Goal: Transaction & Acquisition: Purchase product/service

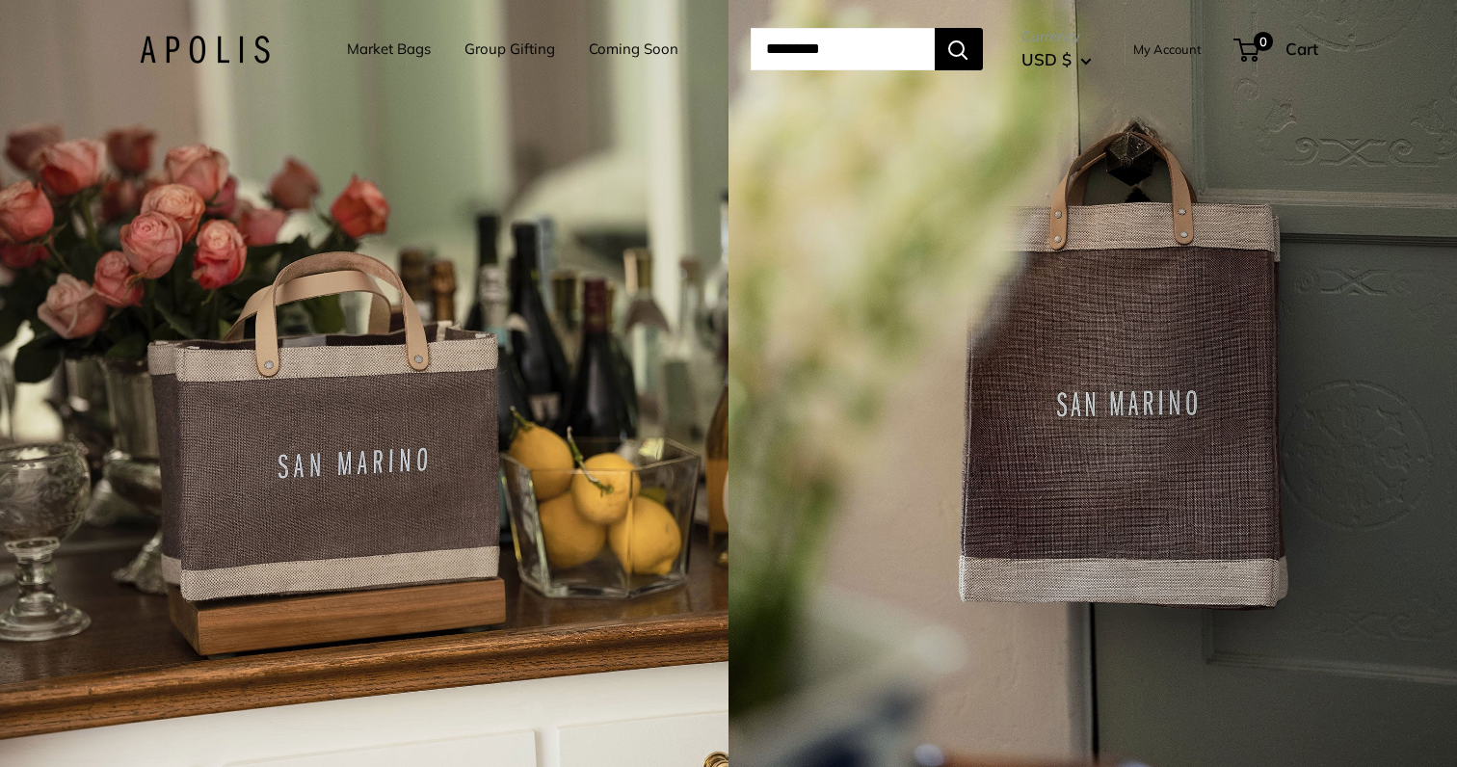
click at [758, 404] on div "4 / 7" at bounding box center [1092, 383] width 728 height 767
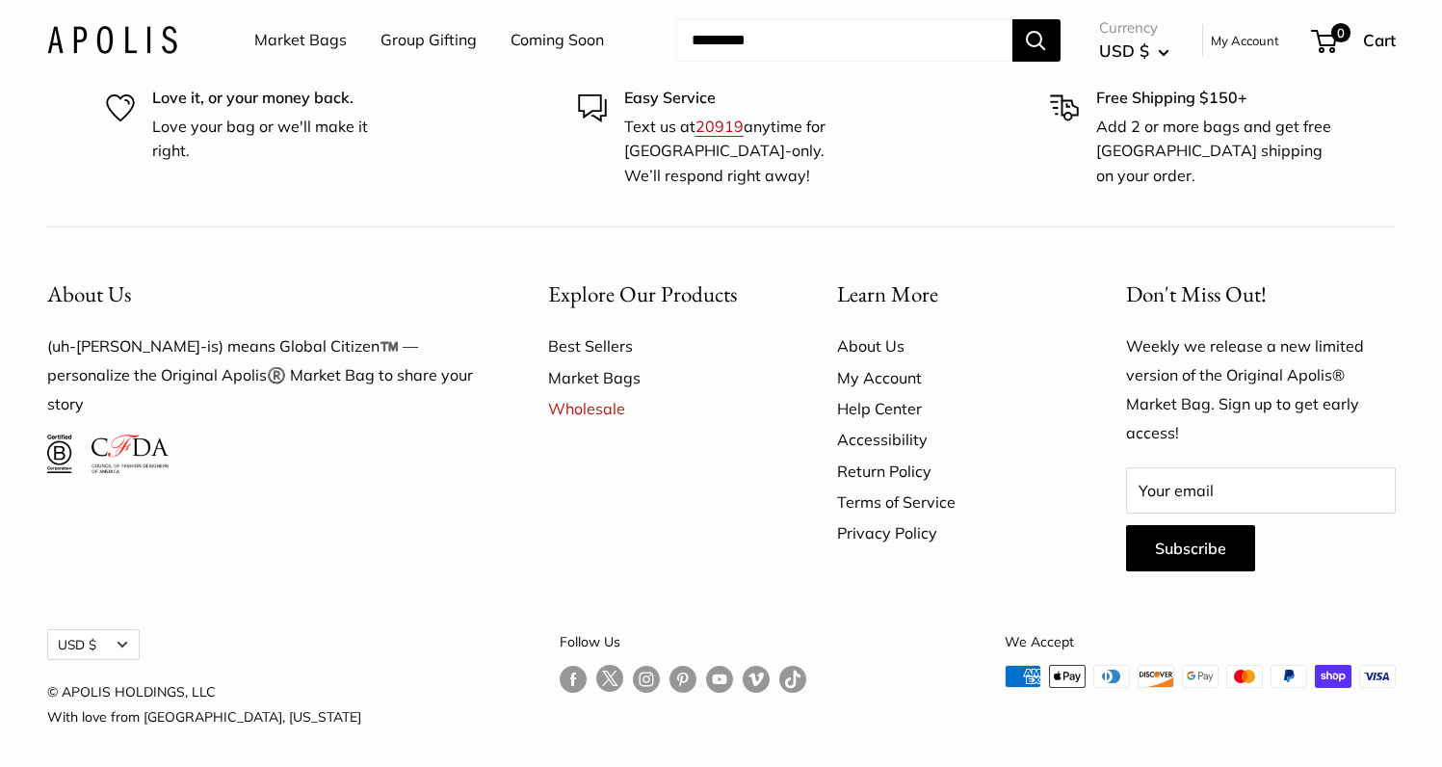
scroll to position [1675, 0]
click at [608, 335] on link "Best Sellers" at bounding box center [659, 346] width 222 height 31
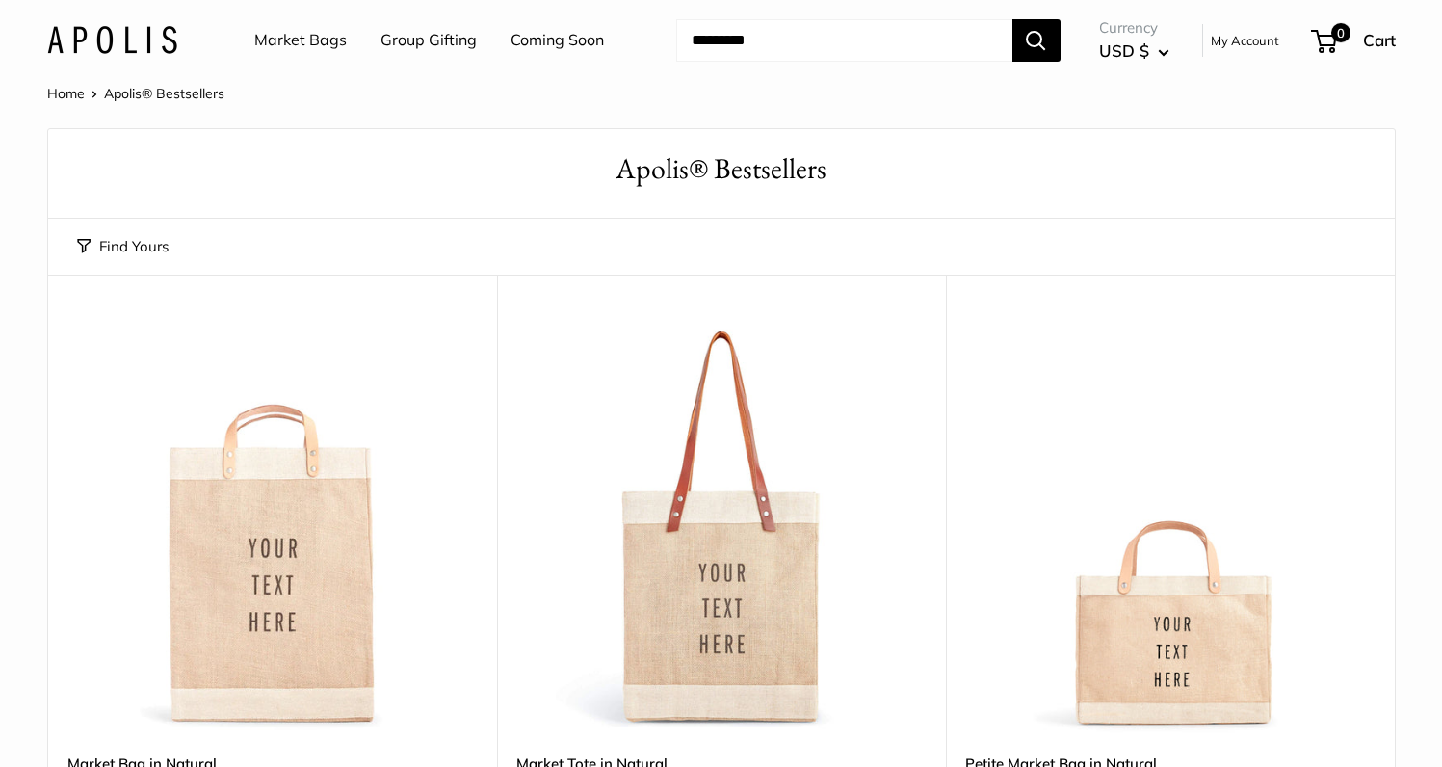
click at [322, 42] on link "Market Bags" at bounding box center [300, 40] width 92 height 29
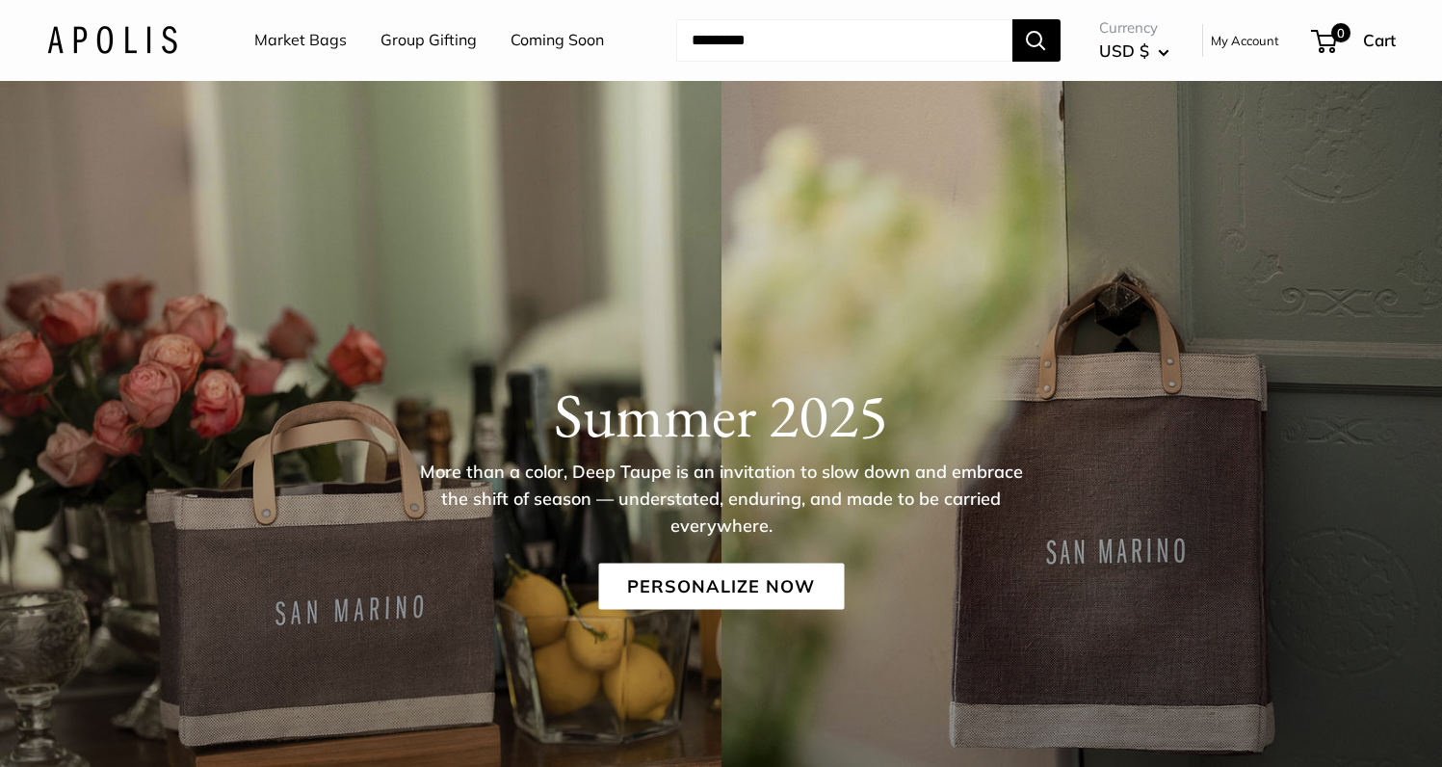
click at [436, 33] on link "Group Gifting" at bounding box center [429, 40] width 96 height 29
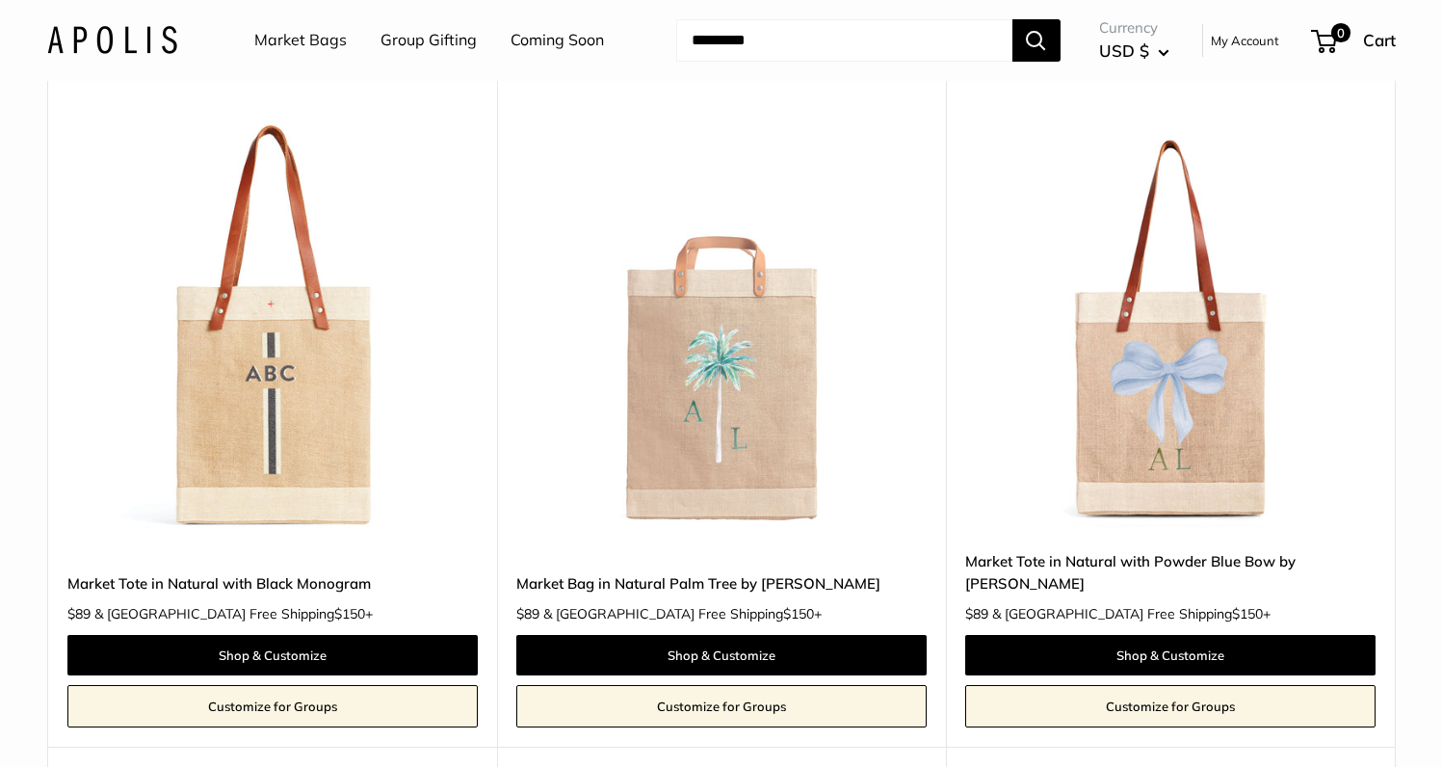
scroll to position [7968, 0]
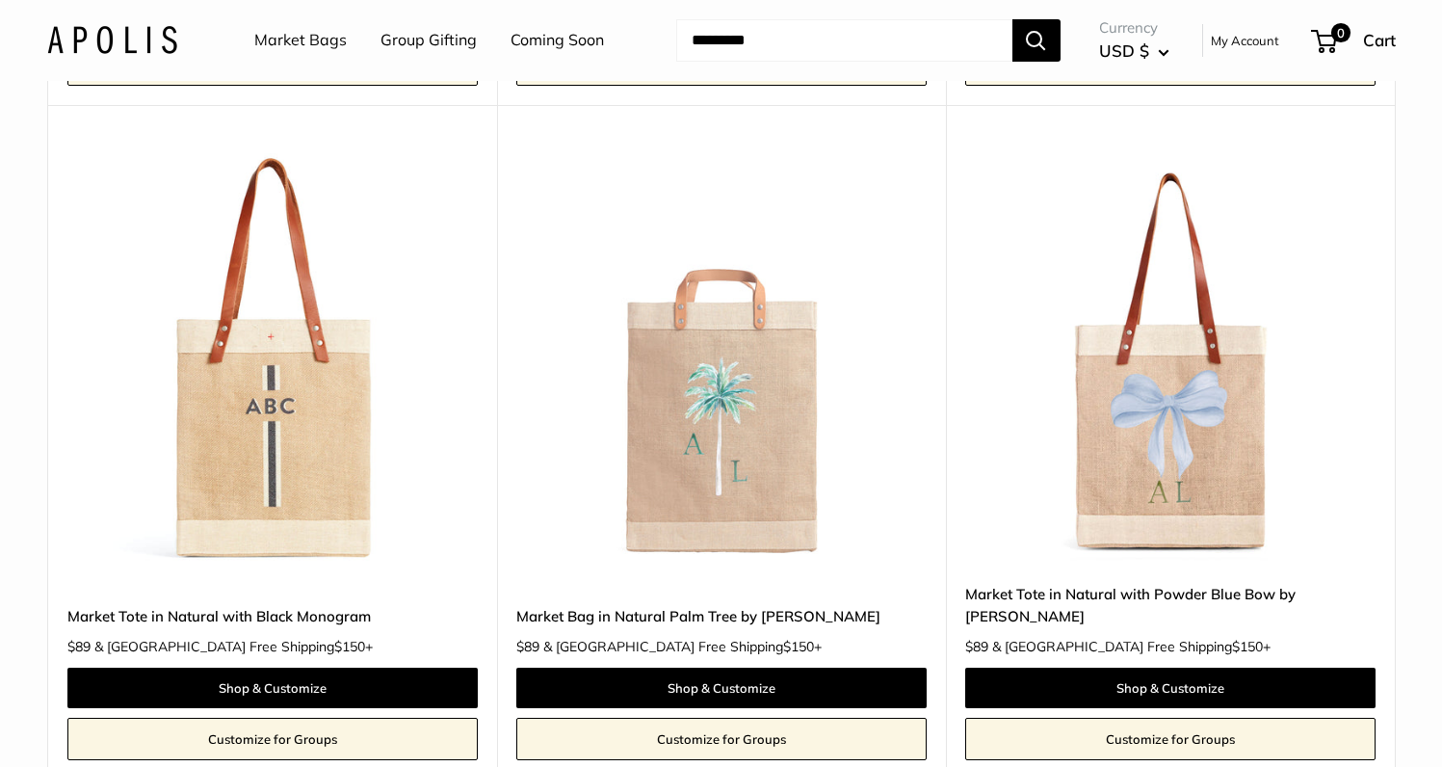
click at [0, 0] on img at bounding box center [0, 0] width 0 height 0
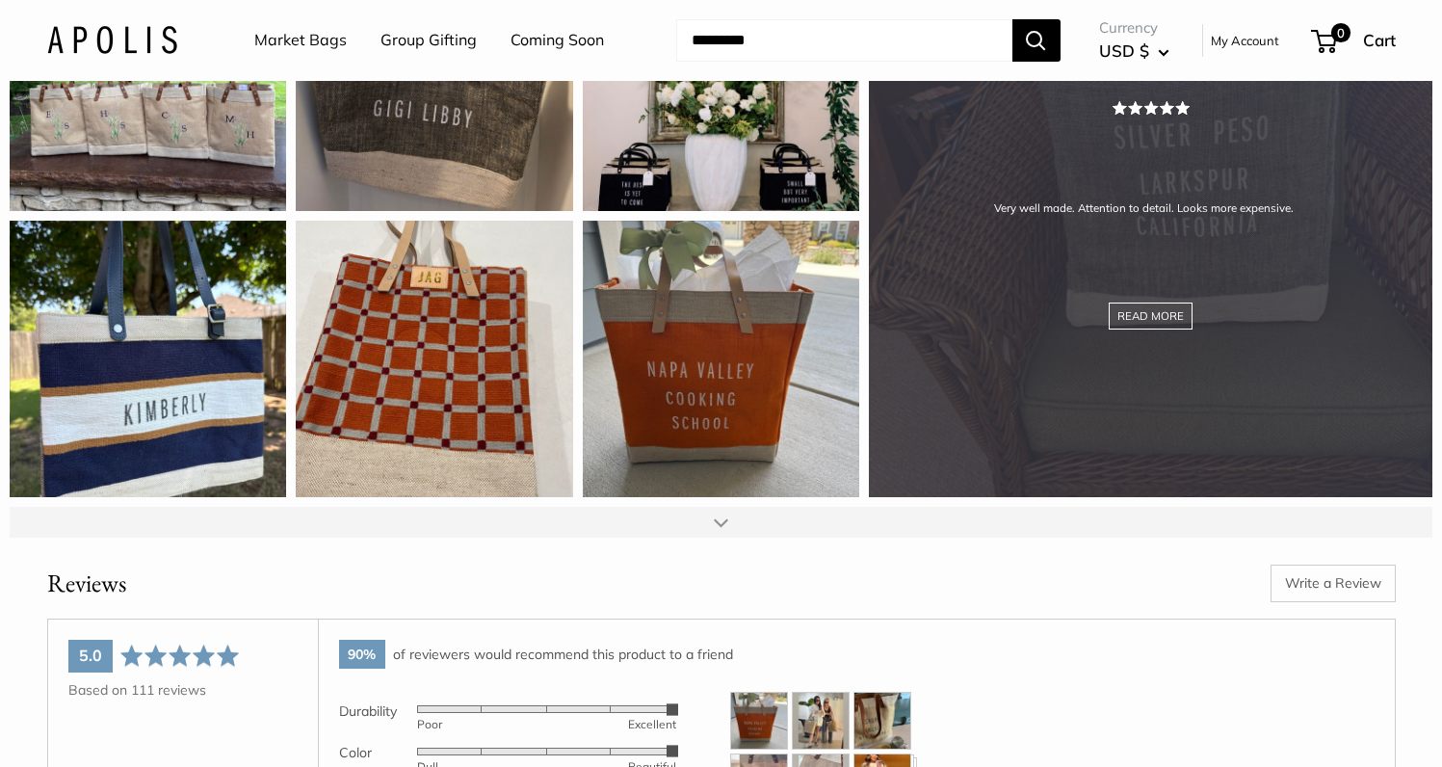
scroll to position [2416, 0]
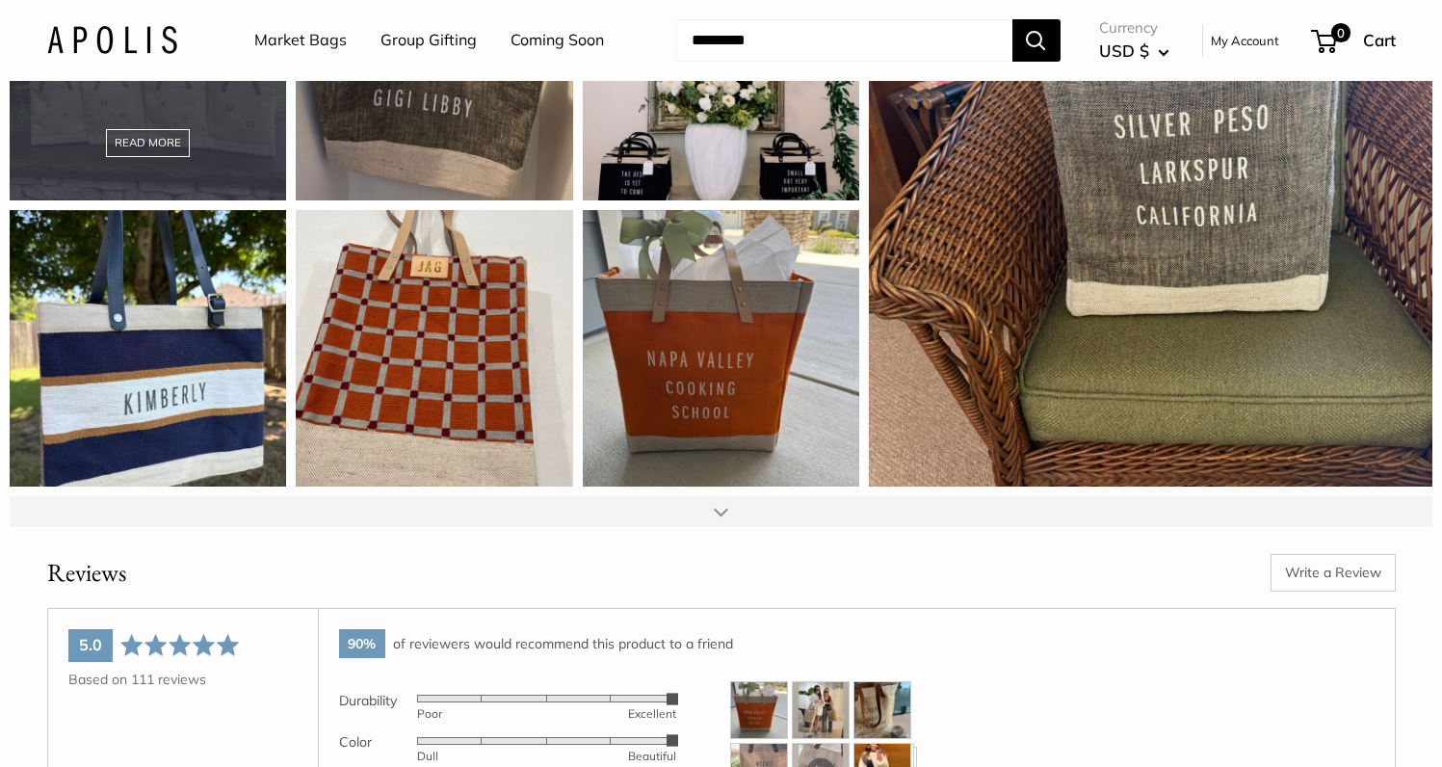
click at [203, 173] on div "I just bought 4 bags for my daughter and 3 daughters in-law. I know they are go…" at bounding box center [148, 61] width 277 height 277
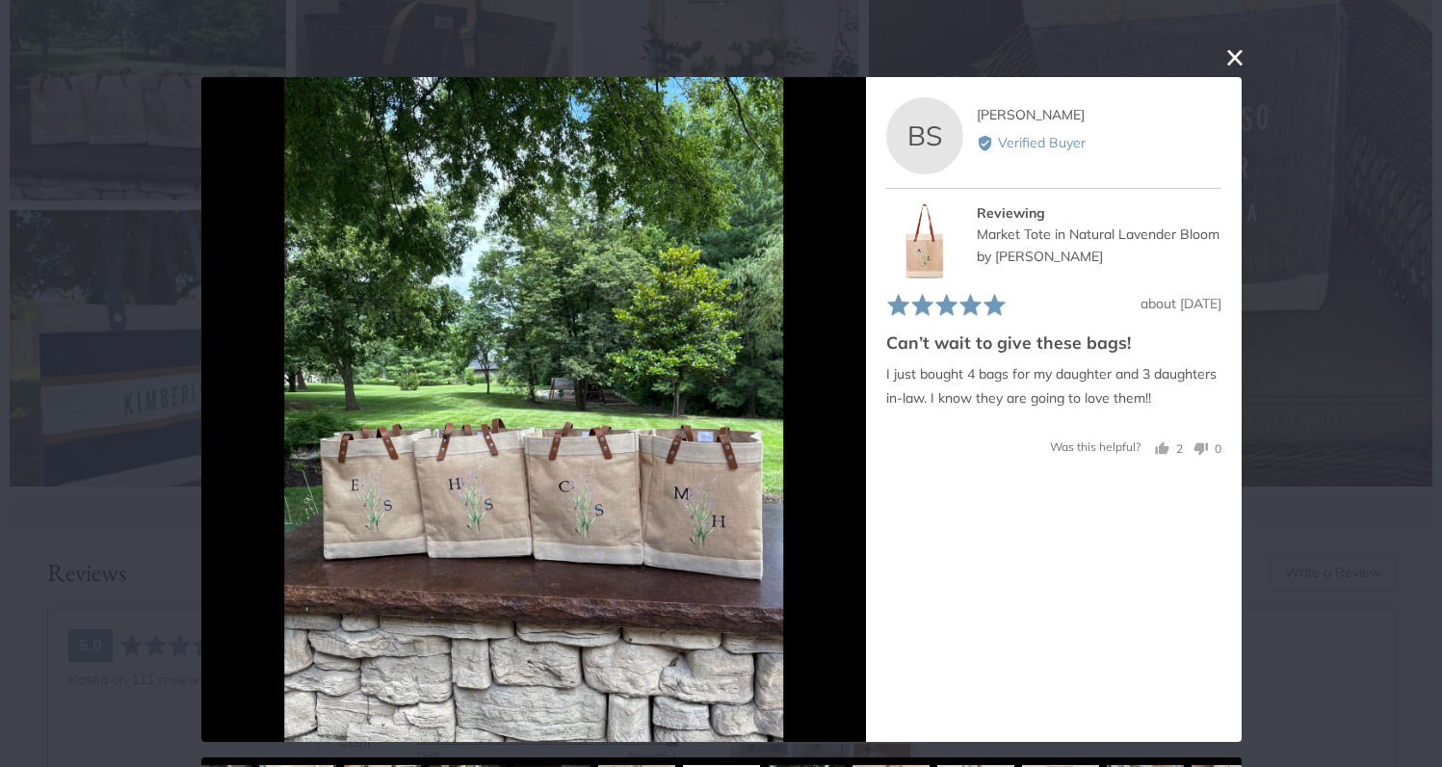
scroll to position [0, 0]
click at [1229, 61] on button "close this modal window" at bounding box center [1235, 57] width 23 height 23
